Goal: Navigation & Orientation: Understand site structure

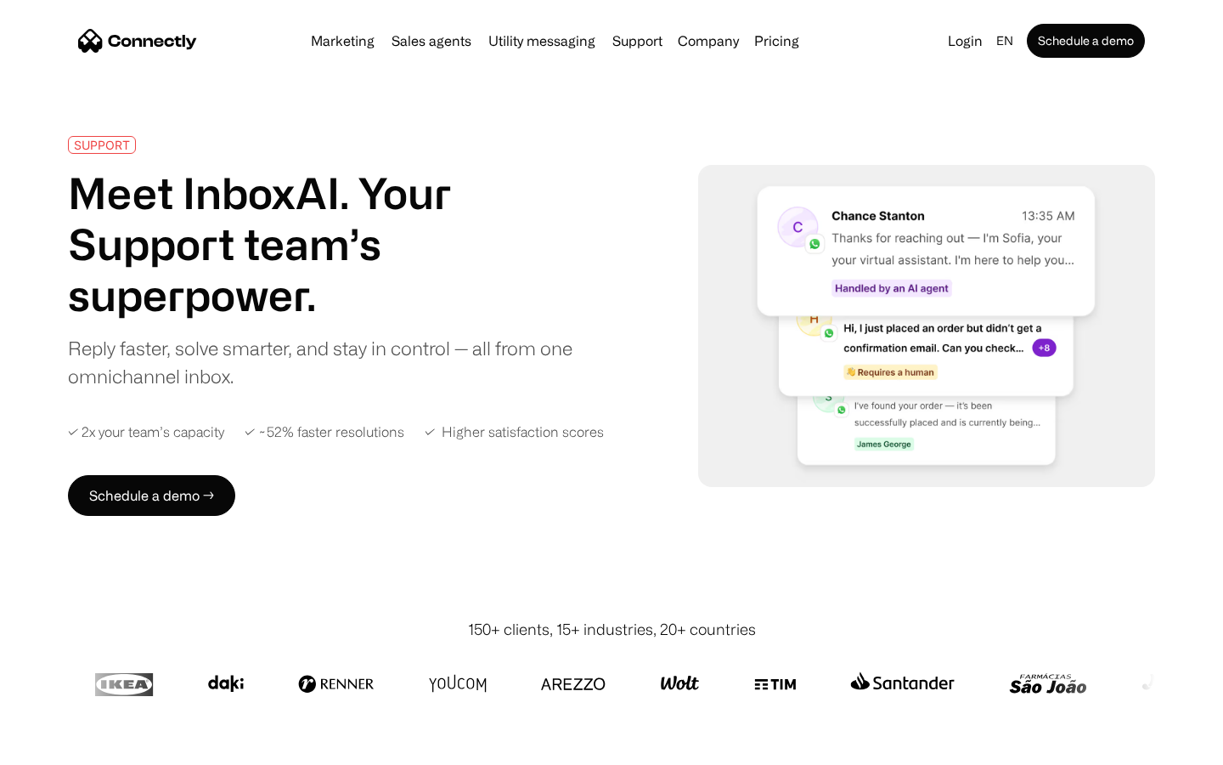
scroll to position [6666, 0]
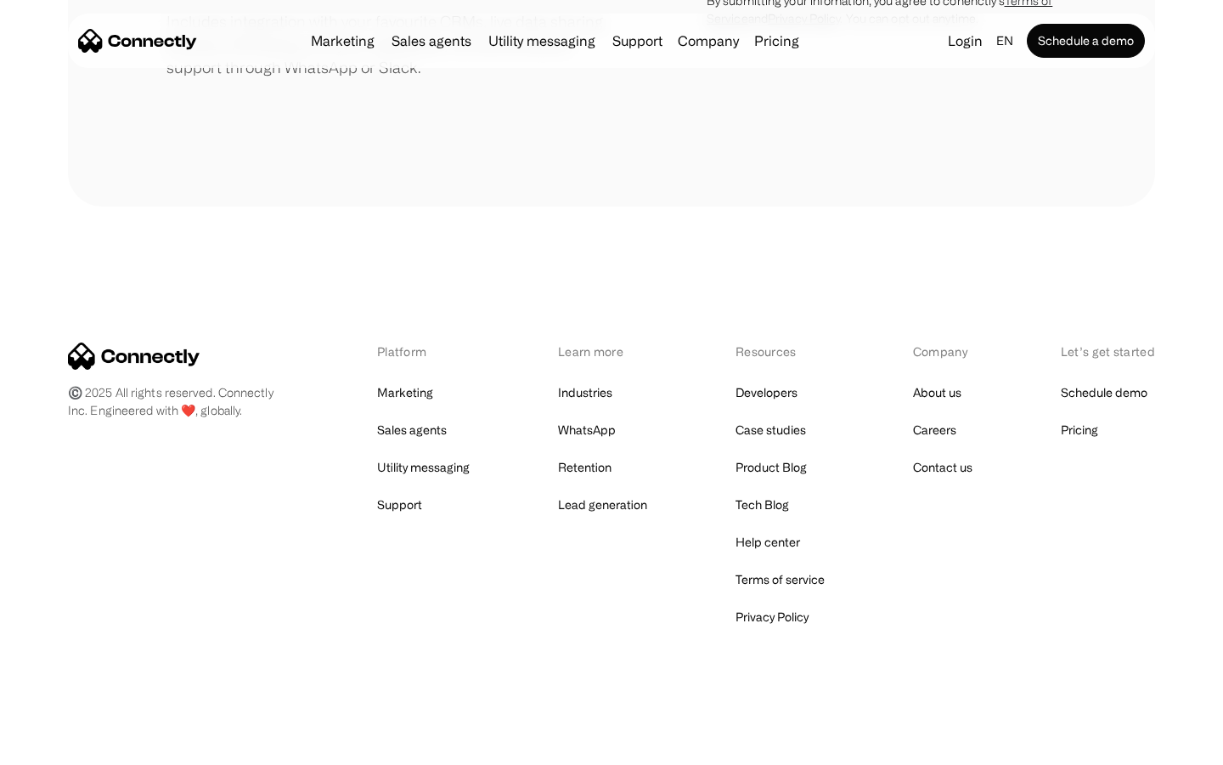
scroll to position [789, 0]
